Goal: Task Accomplishment & Management: Use online tool/utility

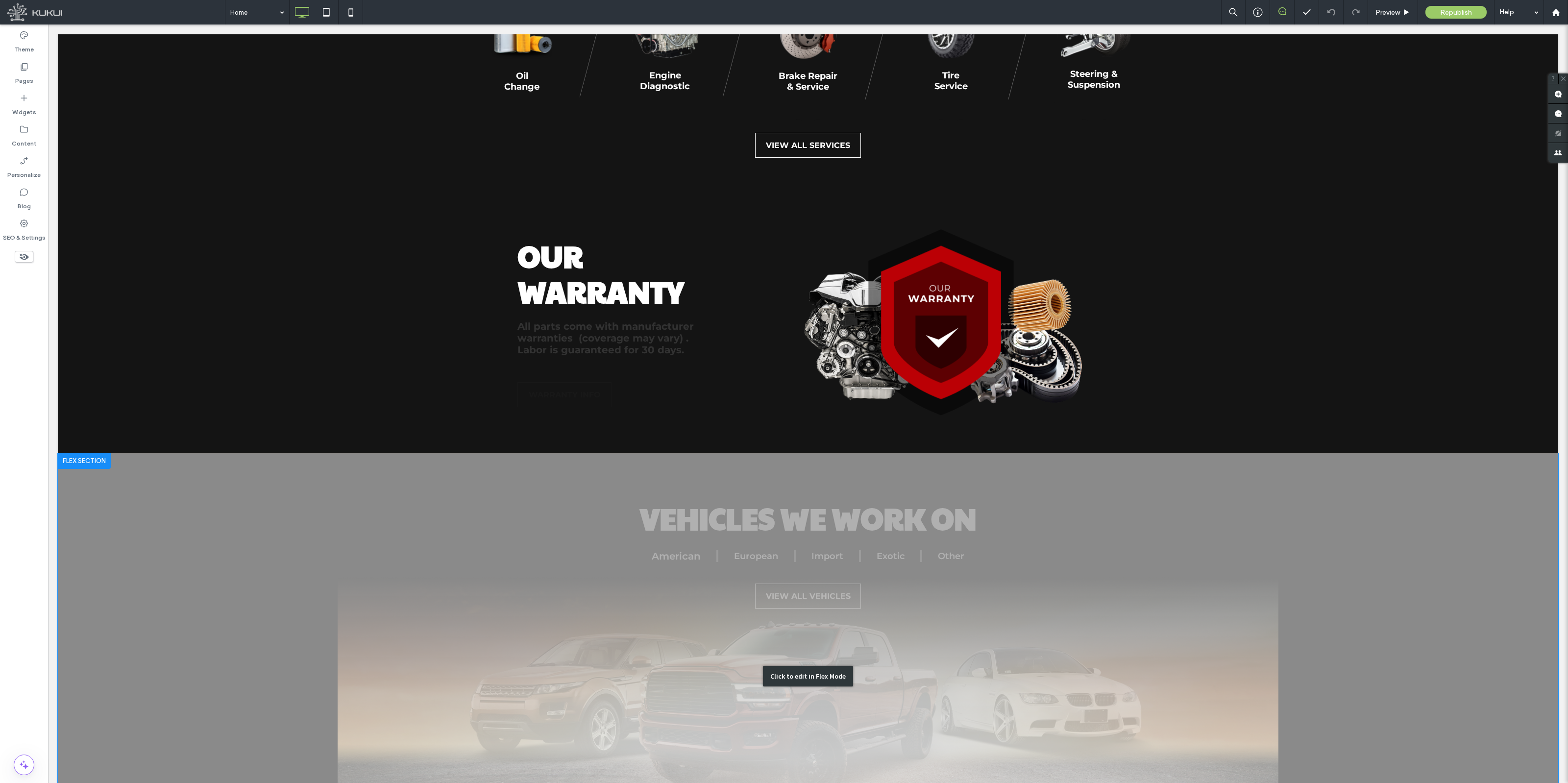
scroll to position [1715, 0]
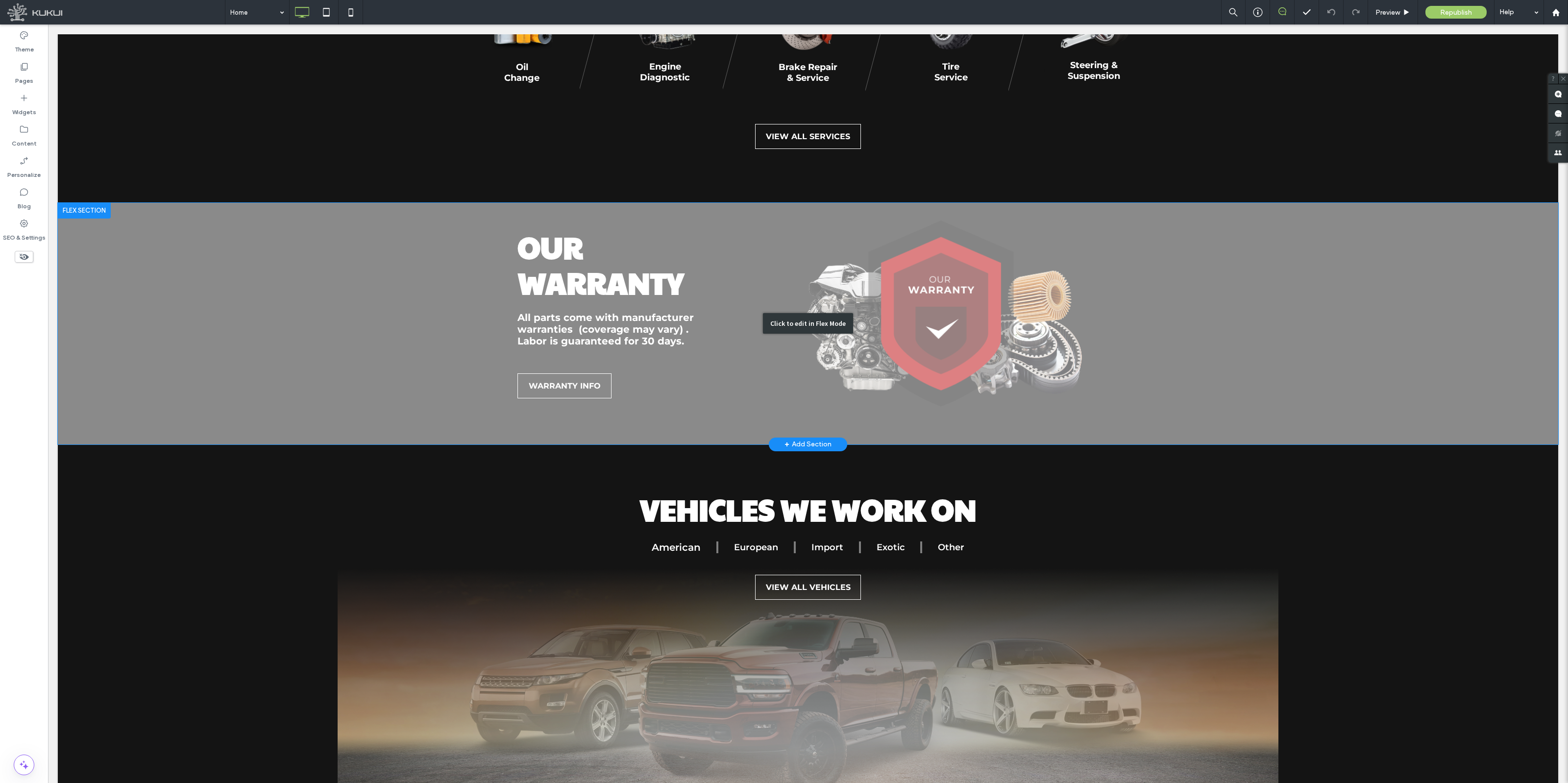
click at [949, 295] on div "Click to edit in Flex Mode" at bounding box center [807, 324] width 1500 height 242
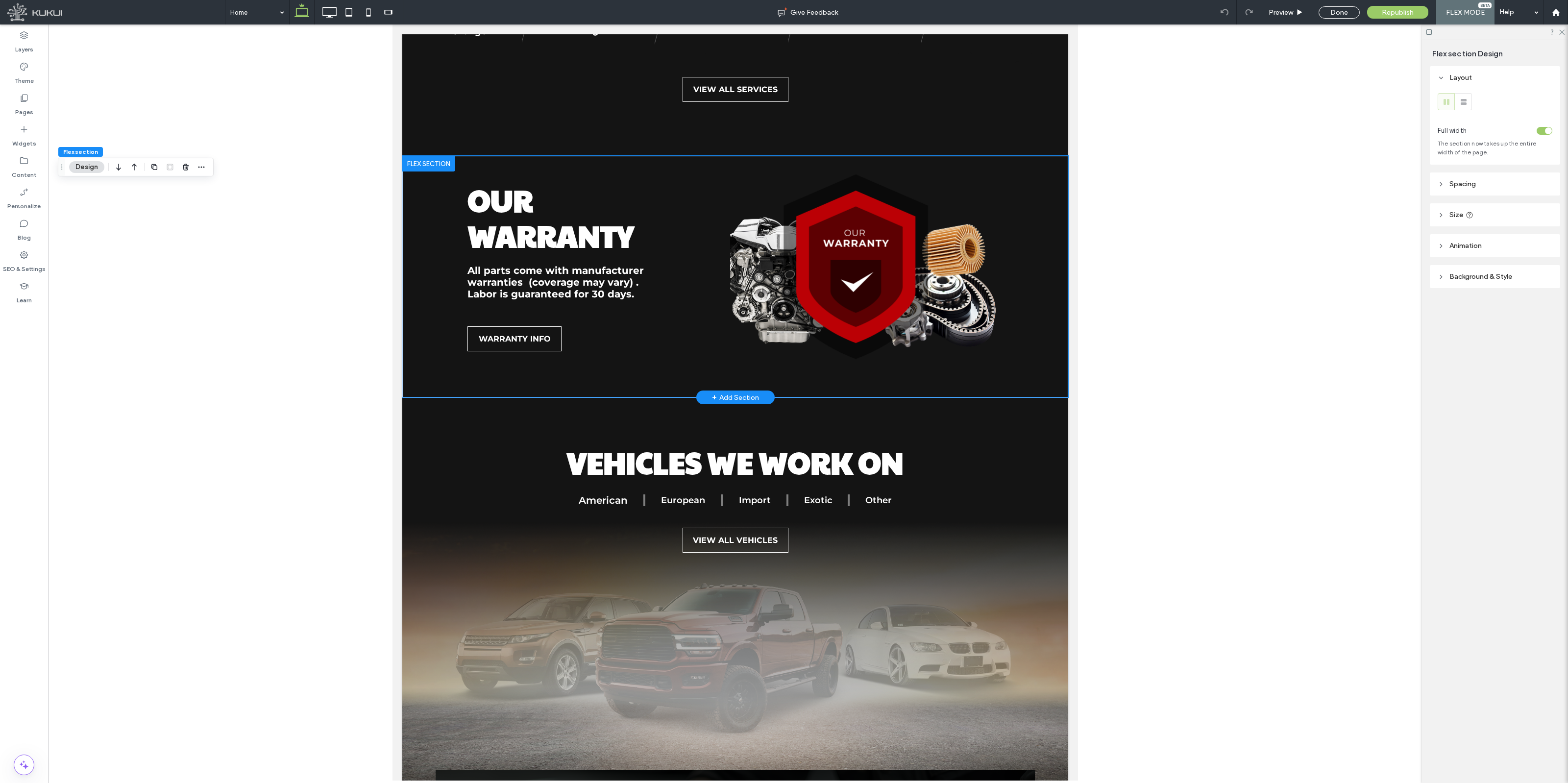
scroll to position [1645, 0]
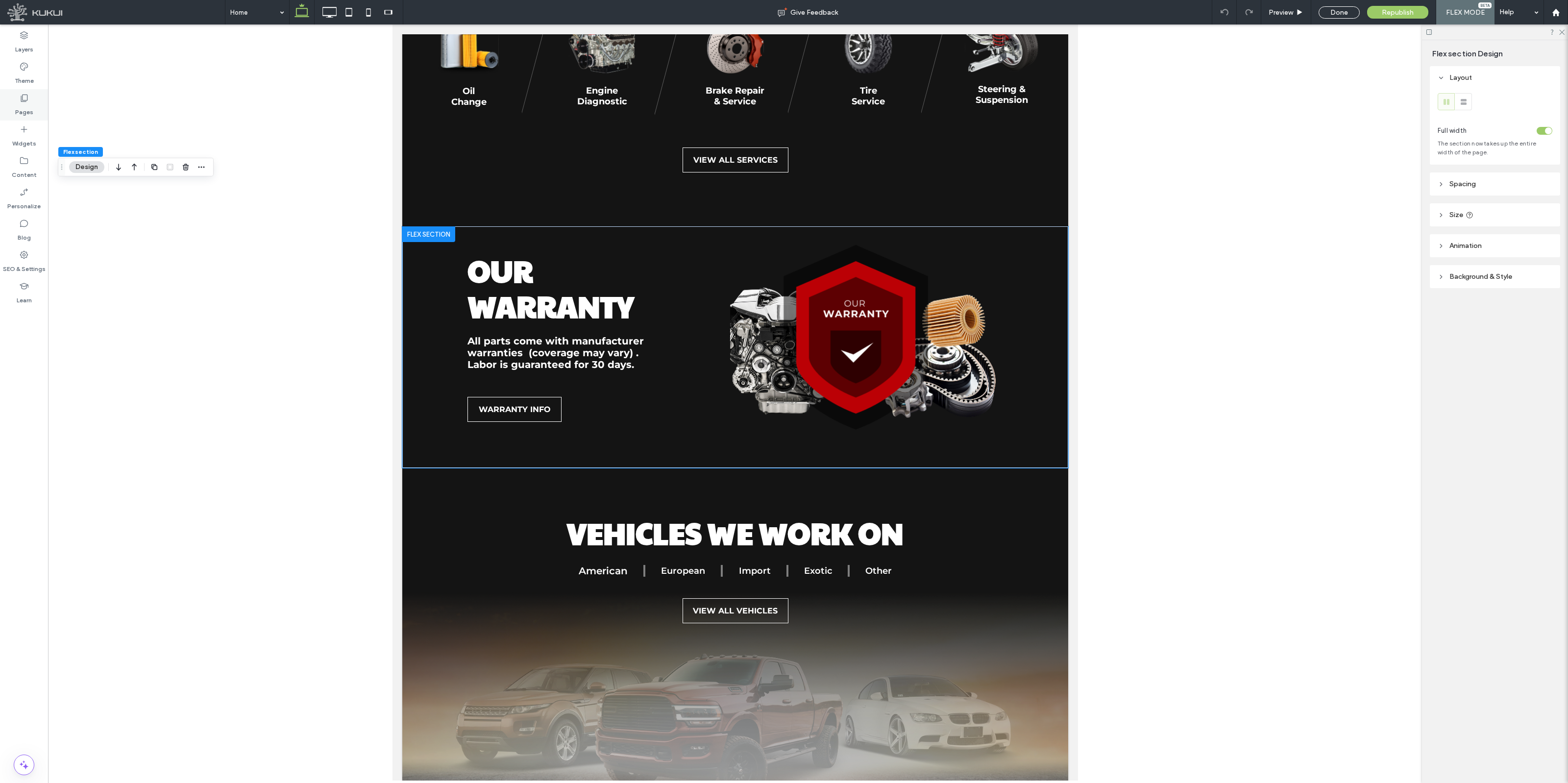
click at [19, 98] on icon at bounding box center [24, 98] width 9 height 9
click at [70, 191] on span at bounding box center [73, 192] width 5 height 5
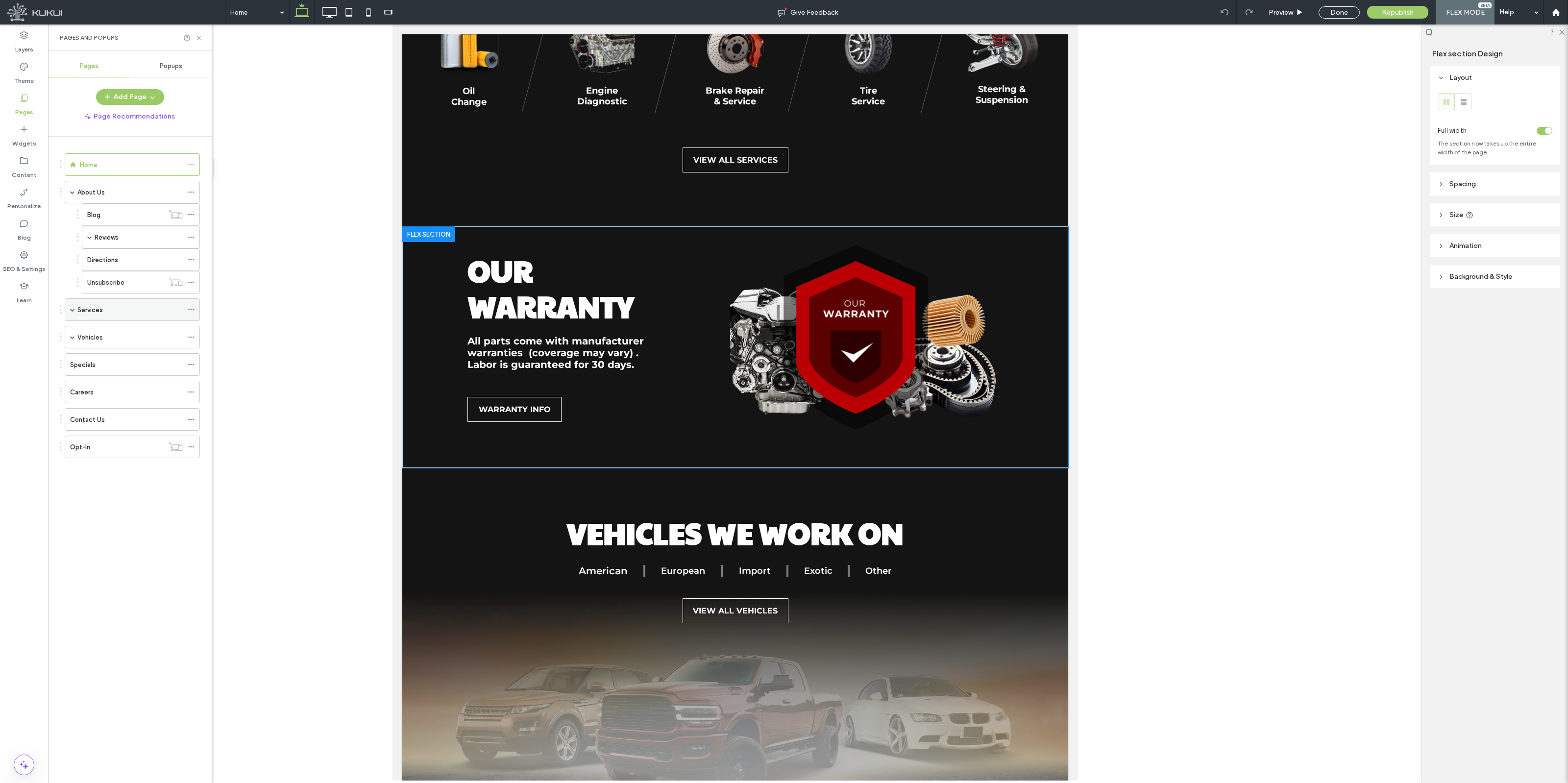
click at [69, 309] on div "Services" at bounding box center [132, 310] width 135 height 23
click at [74, 308] on span at bounding box center [73, 309] width 5 height 21
click at [73, 360] on span at bounding box center [73, 360] width 5 height 5
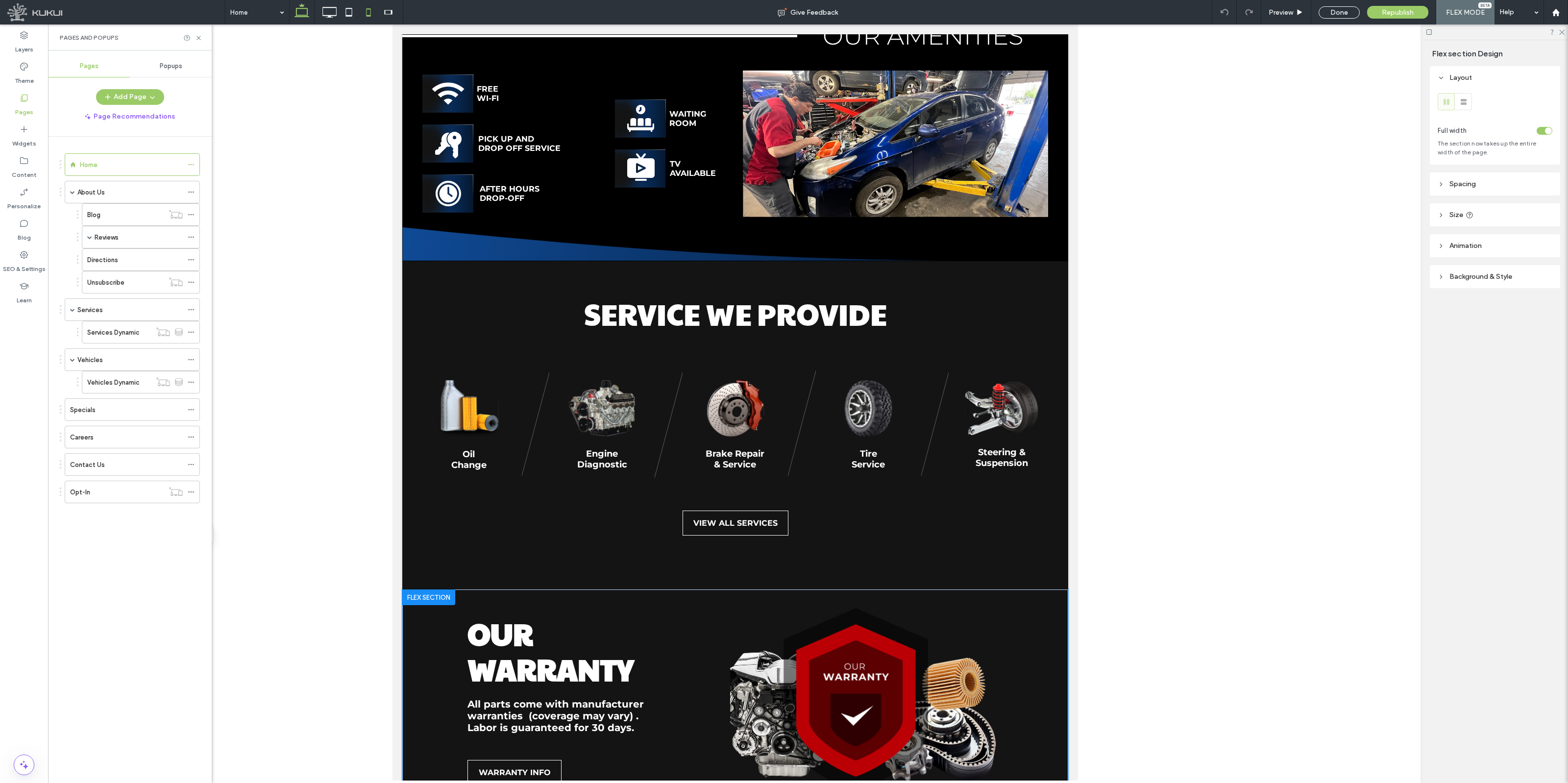
scroll to position [1278, 0]
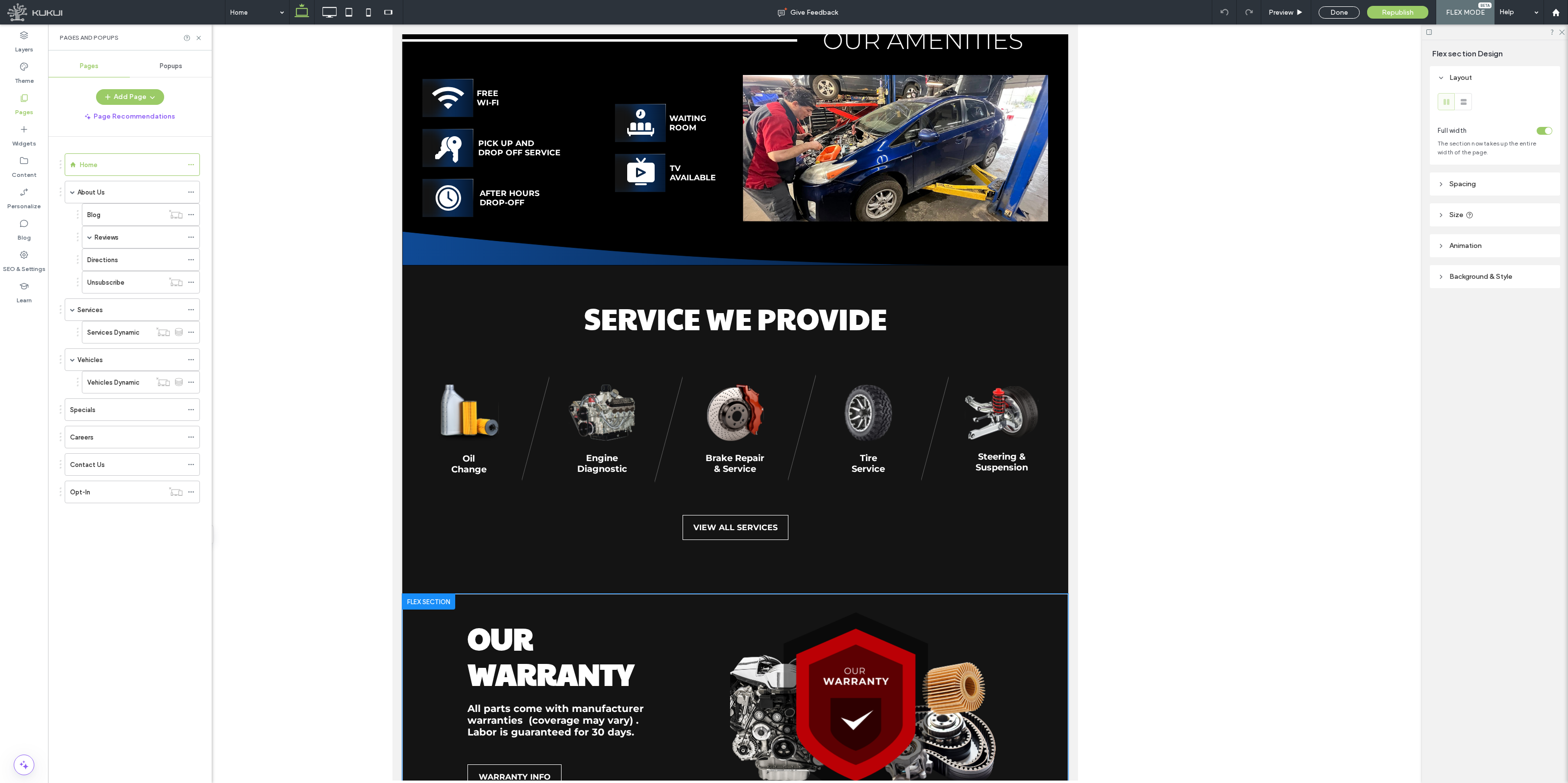
click at [579, 703] on strong "All parts come with manufacturer warranties  (coverage may vary) . Labor is gua…" at bounding box center [555, 721] width 176 height 36
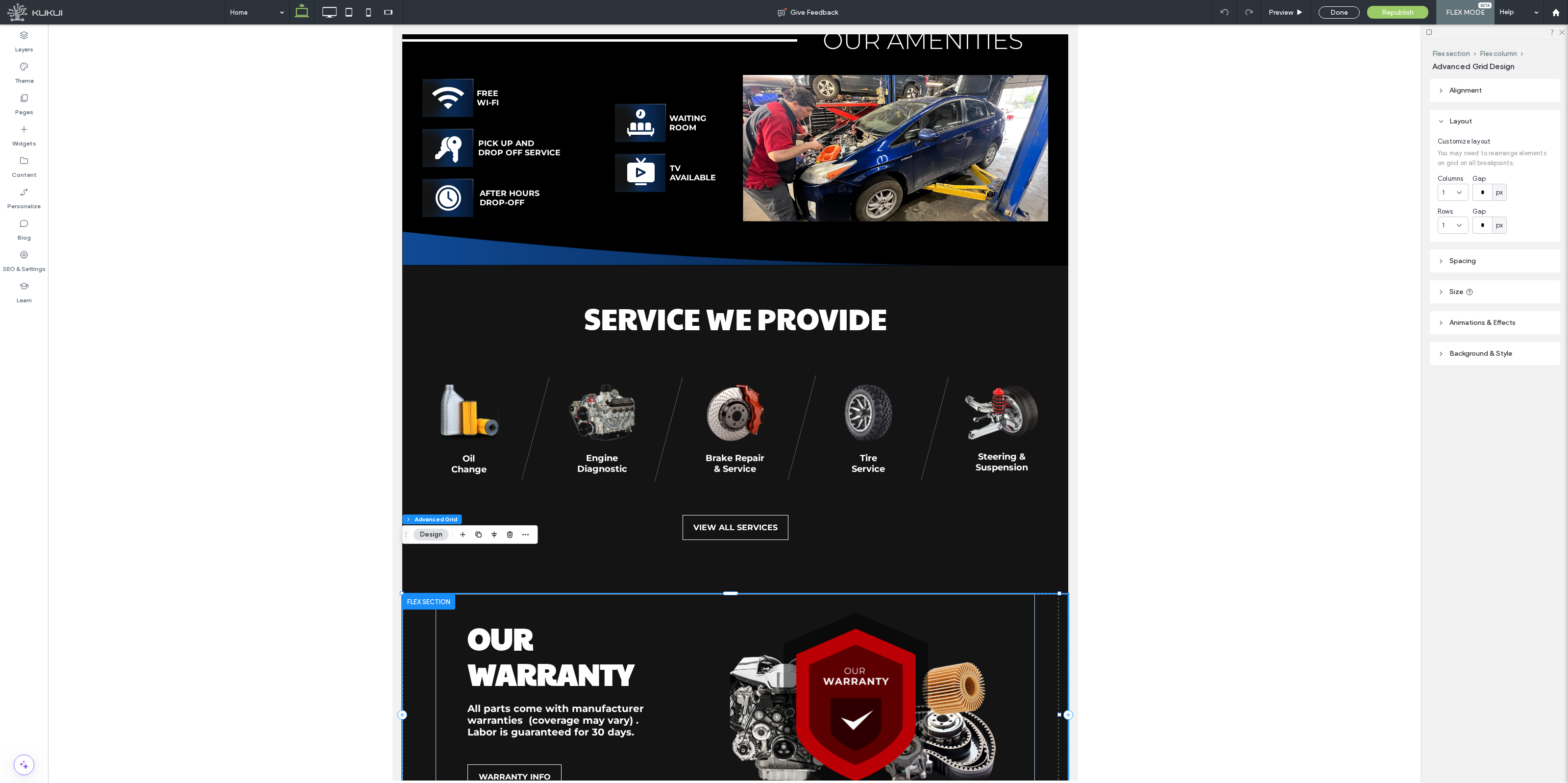
click at [592, 703] on strong "All parts come with manufacturer warranties  (coverage may vary) . Labor is gua…" at bounding box center [555, 721] width 176 height 36
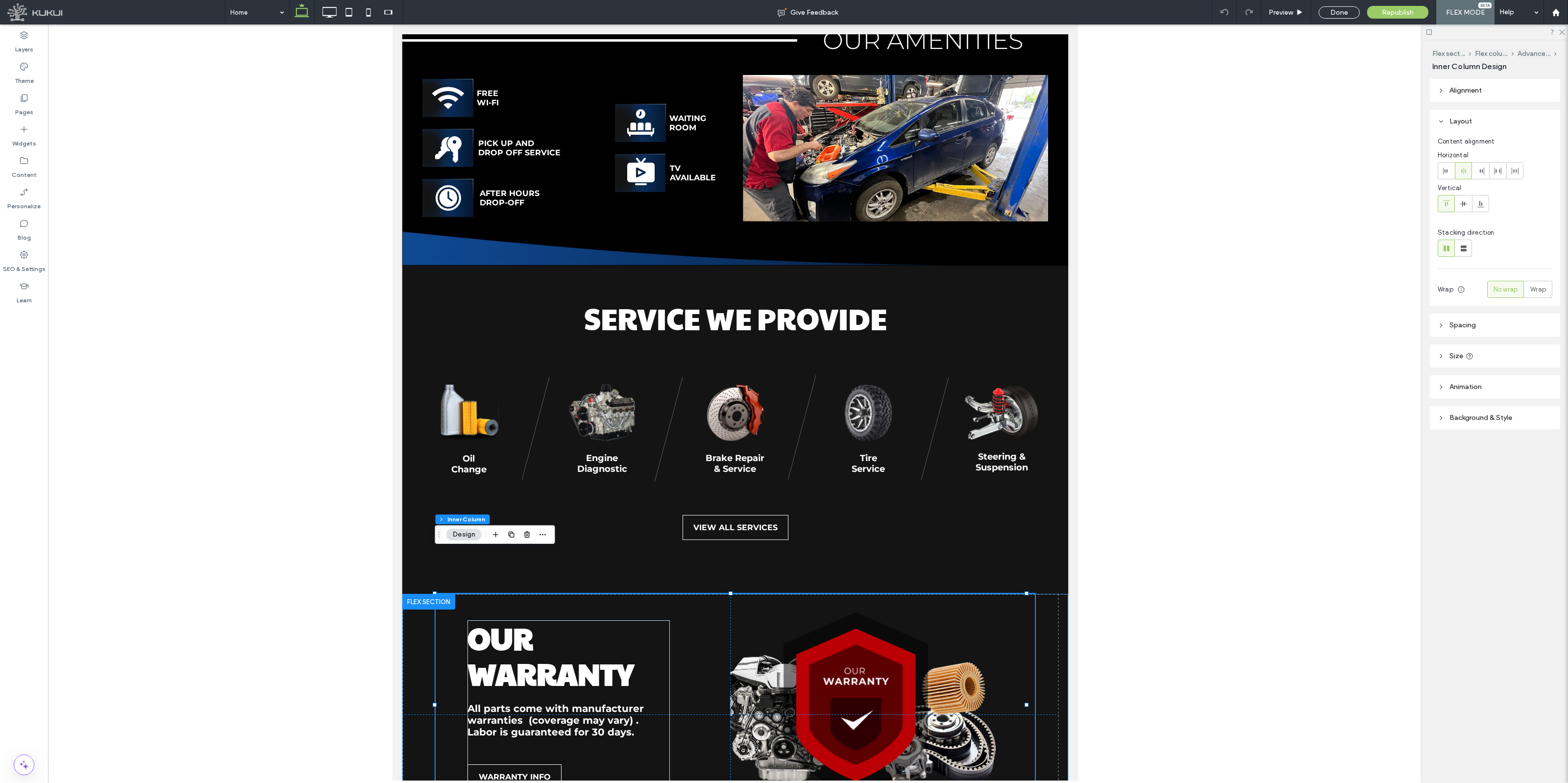
click at [592, 703] on strong "All parts come with manufacturer warranties  (coverage may vary) . Labor is gua…" at bounding box center [555, 721] width 176 height 36
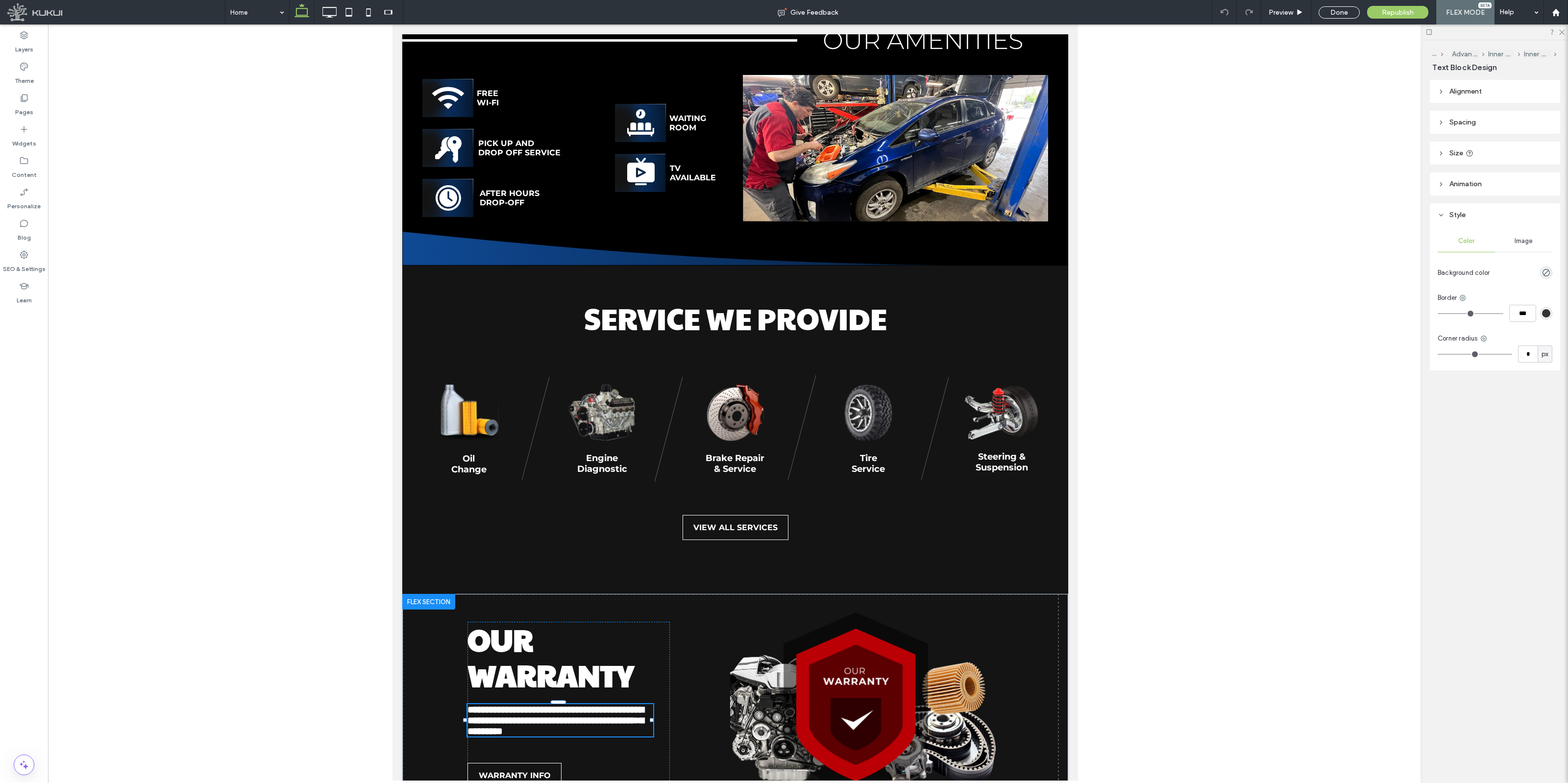
type input "**********"
type input "**"
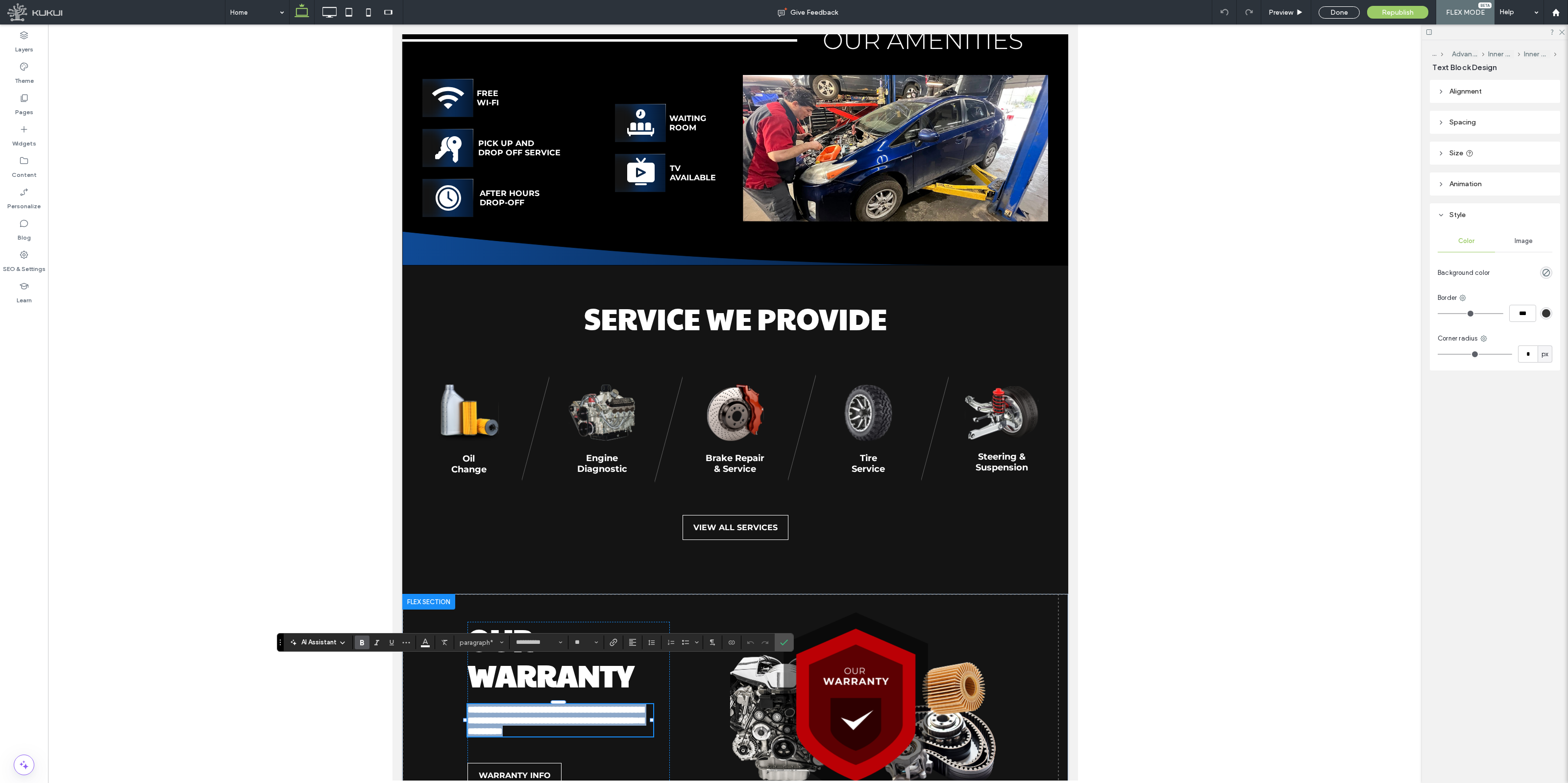
click at [600, 705] on strong "**********" at bounding box center [555, 721] width 176 height 32
drag, startPoint x: 626, startPoint y: 687, endPoint x: 588, endPoint y: 692, distance: 38.3
click at [588, 705] on strong "**********" at bounding box center [555, 721] width 176 height 32
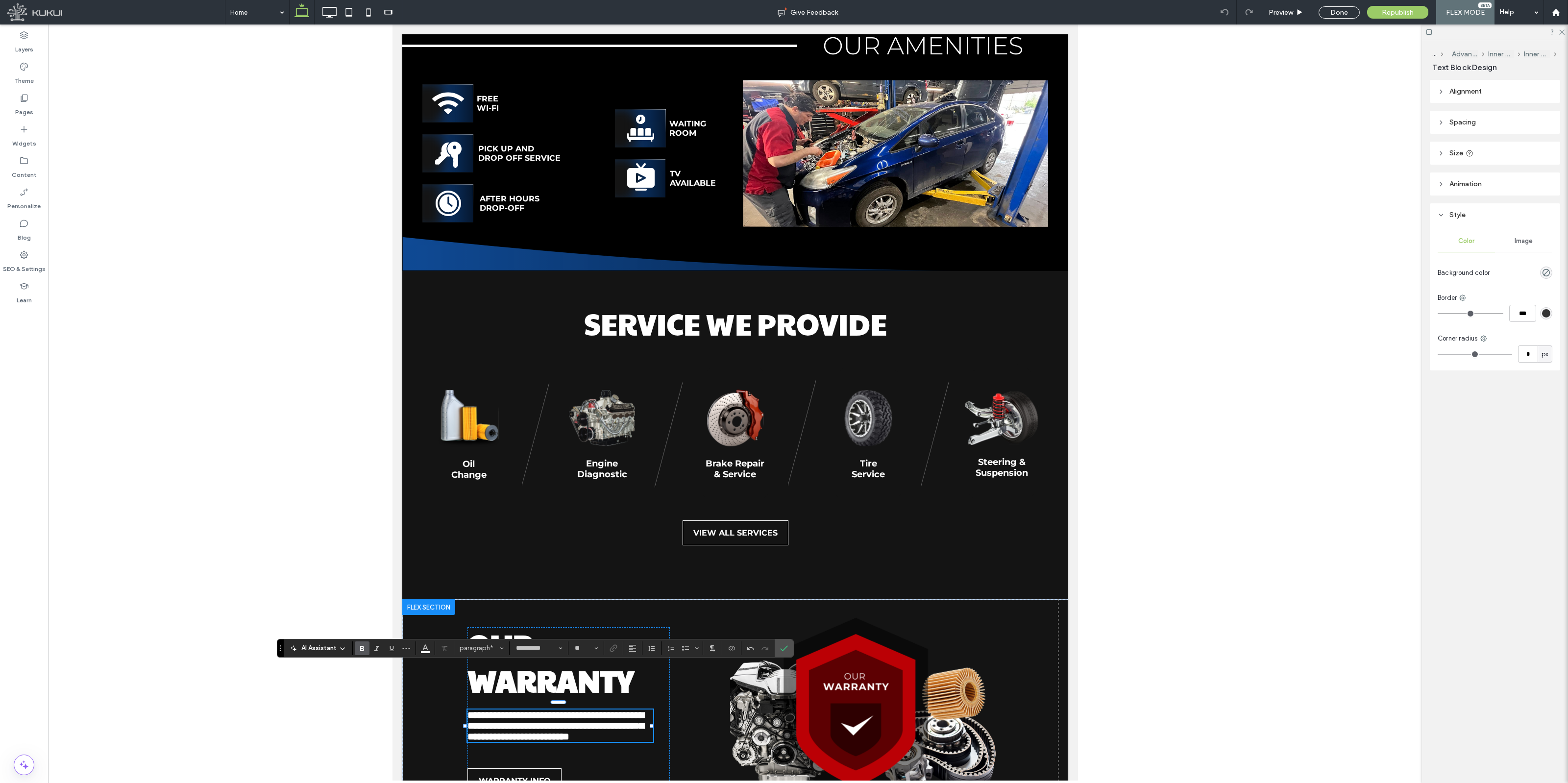
click at [119, 366] on div at bounding box center [735, 402] width 1374 height 756
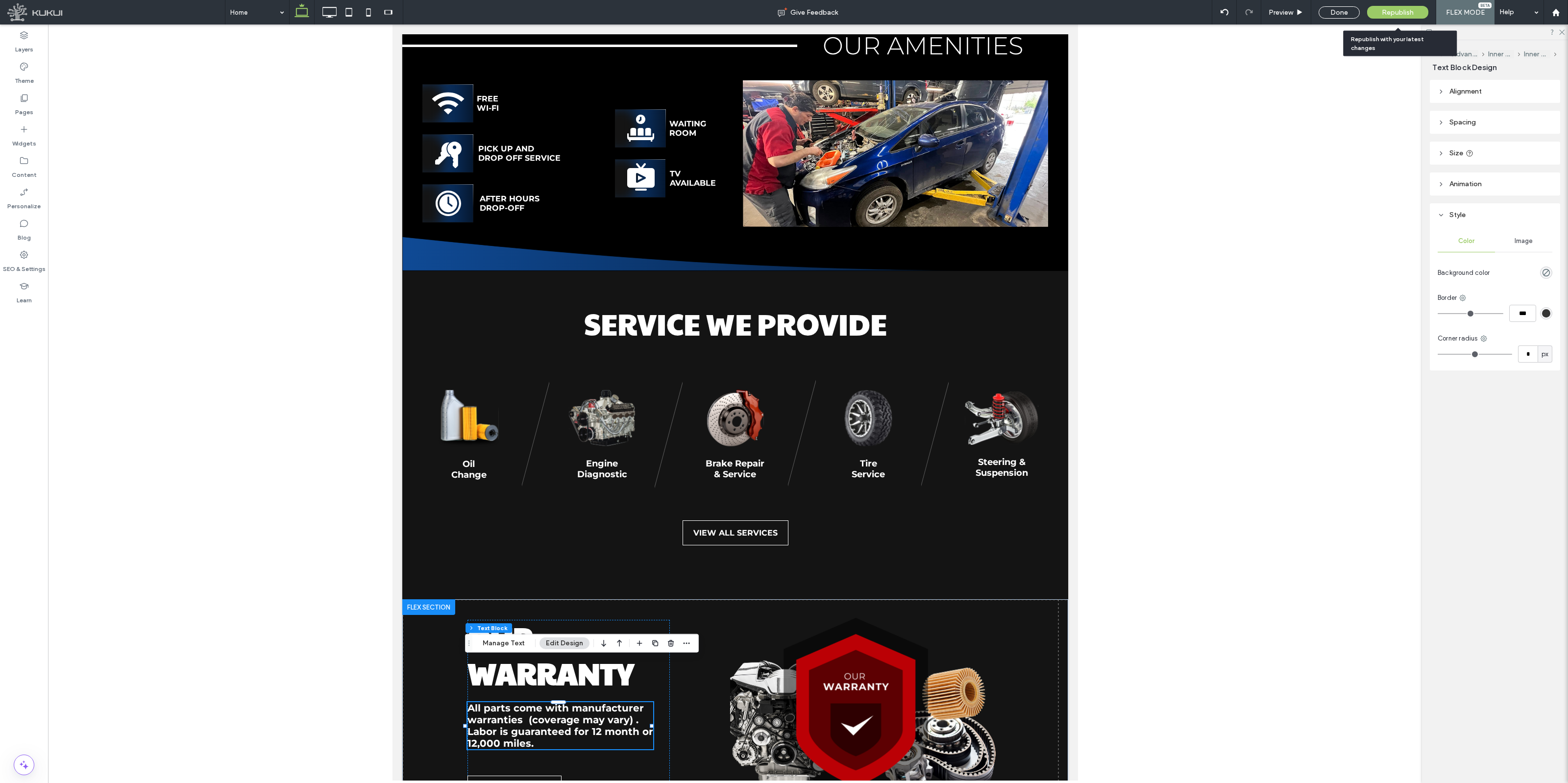
click at [1418, 11] on div "Republish" at bounding box center [1398, 12] width 62 height 13
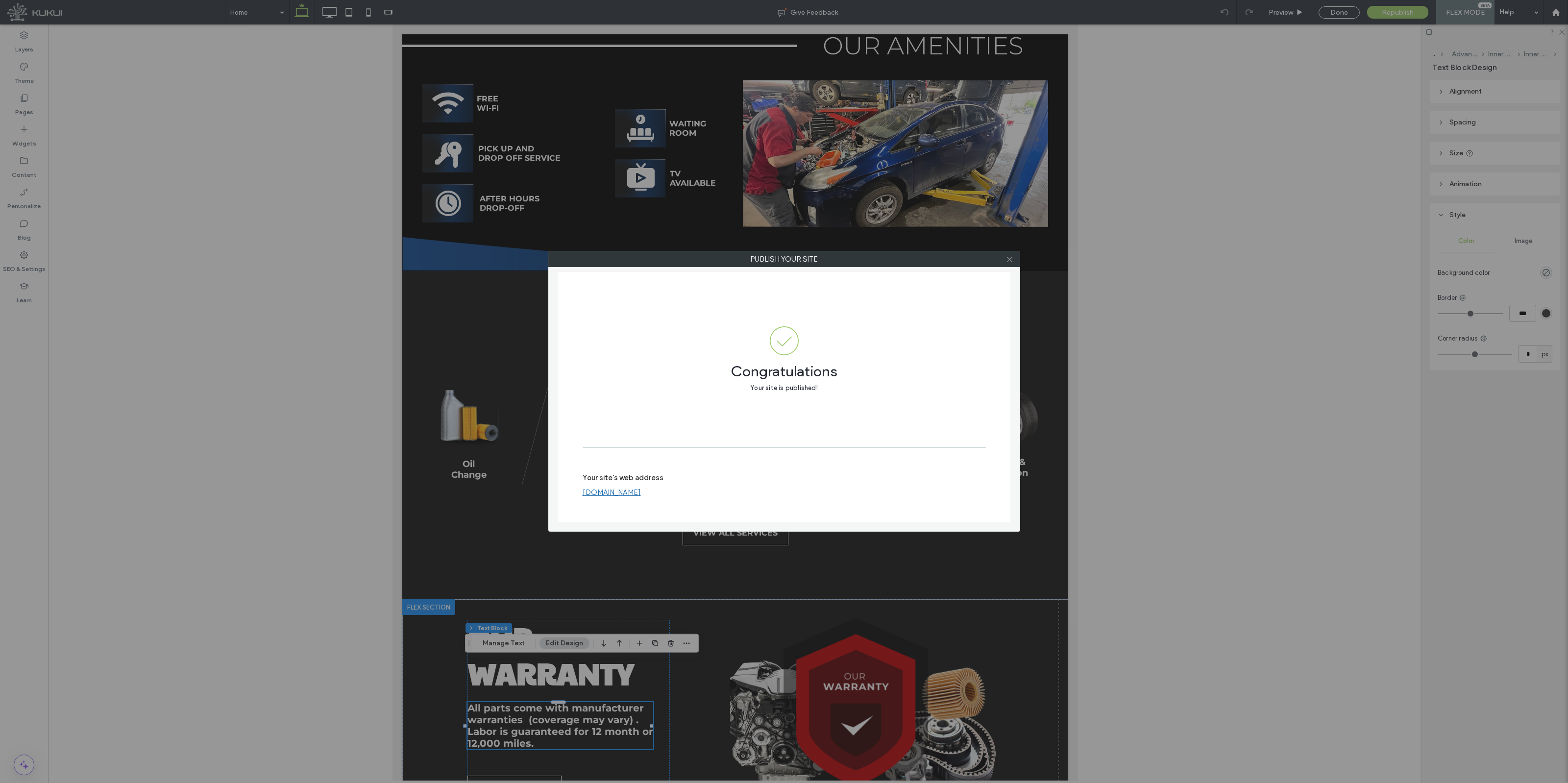
click at [1007, 261] on icon at bounding box center [1010, 259] width 7 height 7
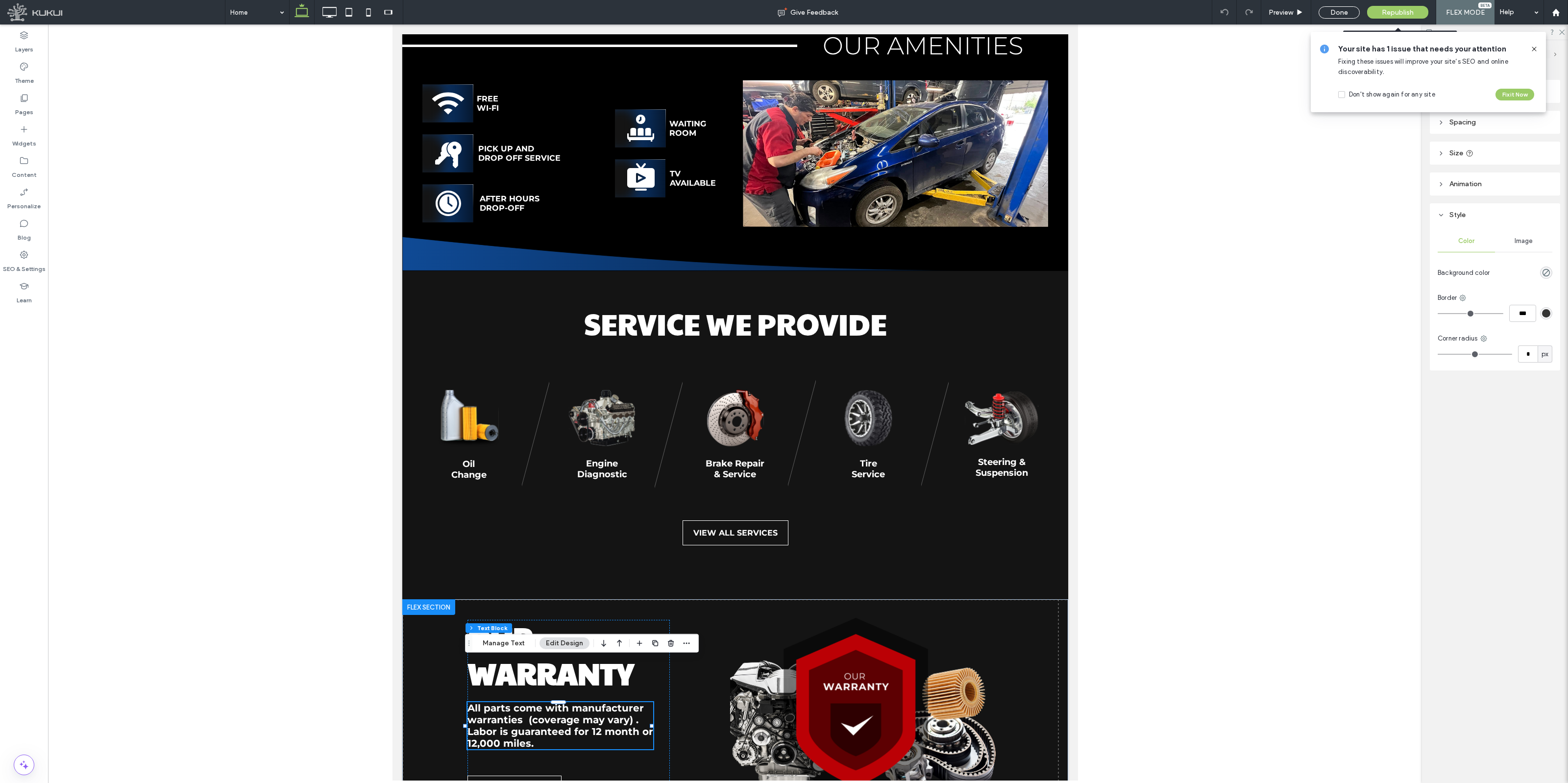
click at [1412, 6] on div "Republish" at bounding box center [1398, 12] width 62 height 13
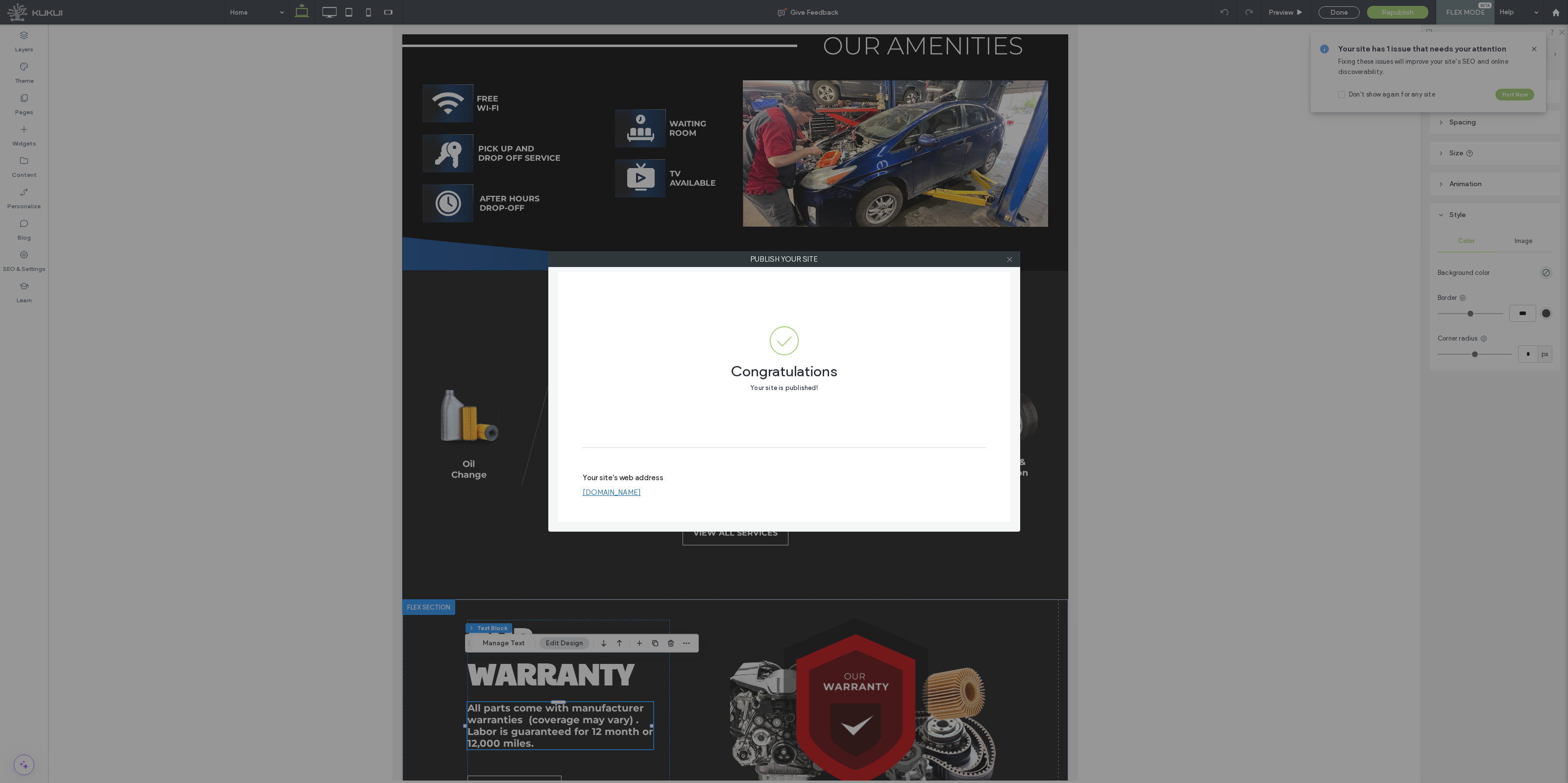
click at [1013, 260] on icon at bounding box center [1010, 259] width 7 height 7
